Goal: Task Accomplishment & Management: Complete application form

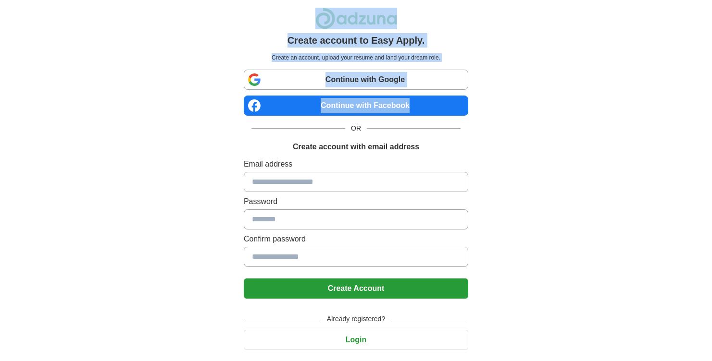
drag, startPoint x: 303, startPoint y: 17, endPoint x: 477, endPoint y: 103, distance: 194.8
click at [477, 103] on div "Create account to Easy Apply. Create an account, upload your resume and land yo…" at bounding box center [356, 193] width 600 height 386
click at [493, 121] on div "Create account to Easy Apply. Create an account, upload your resume and land yo…" at bounding box center [356, 193] width 600 height 386
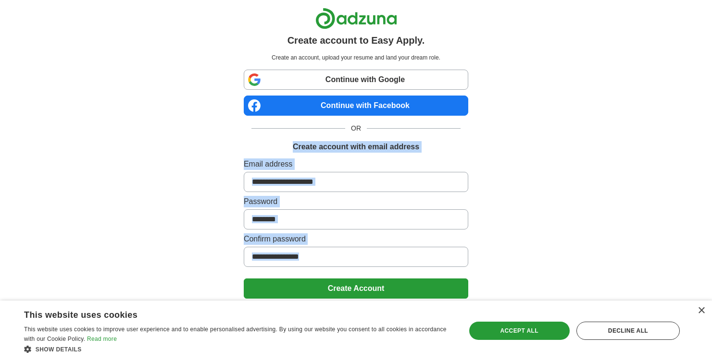
drag, startPoint x: 221, startPoint y: 145, endPoint x: 237, endPoint y: 279, distance: 135.2
click at [237, 279] on div "Create account to Easy Apply. Create an account, upload your resume and land yo…" at bounding box center [356, 193] width 600 height 386
click at [227, 284] on div "Create account to Easy Apply. Create an account, upload your resume and land yo…" at bounding box center [356, 193] width 600 height 386
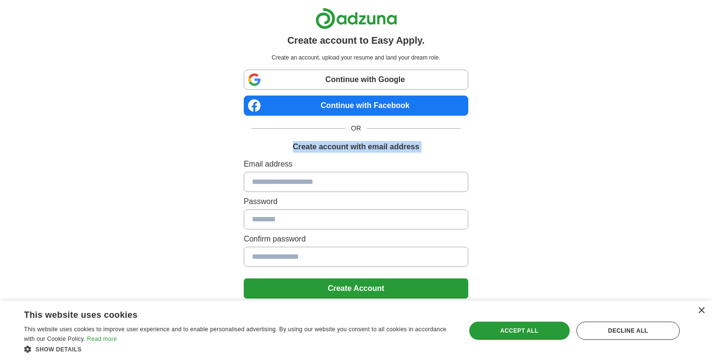
drag, startPoint x: 287, startPoint y: 148, endPoint x: 379, endPoint y: 154, distance: 91.5
click at [379, 154] on div "Continue with Google Continue with Facebook OR Create account with email addres…" at bounding box center [356, 220] width 224 height 301
click at [407, 149] on h1 "Create account with email address" at bounding box center [356, 147] width 126 height 12
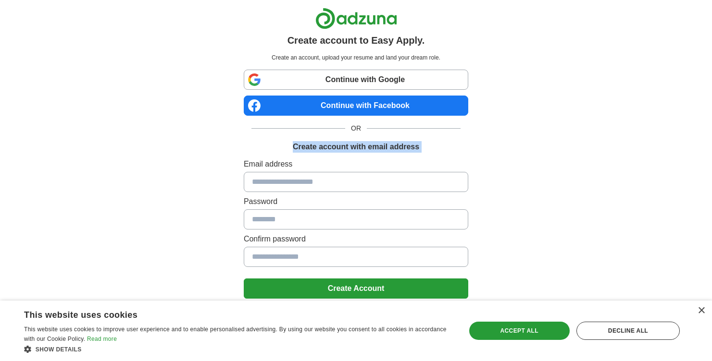
click at [457, 145] on div "Create account with email address" at bounding box center [356, 147] width 224 height 12
